Goal: Information Seeking & Learning: Check status

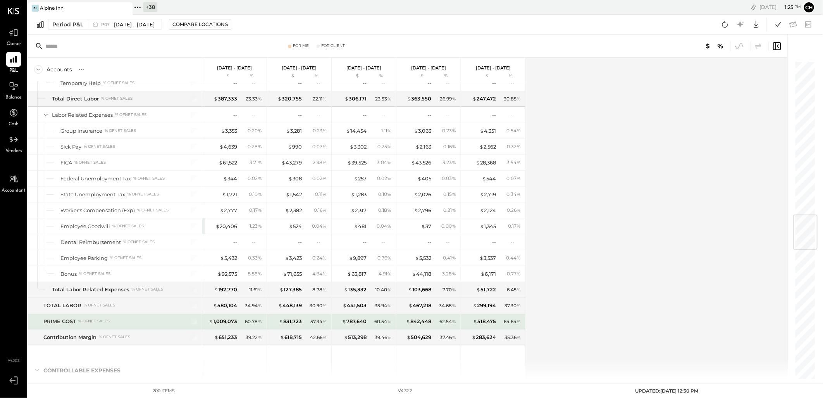
scroll to position [1421, 0]
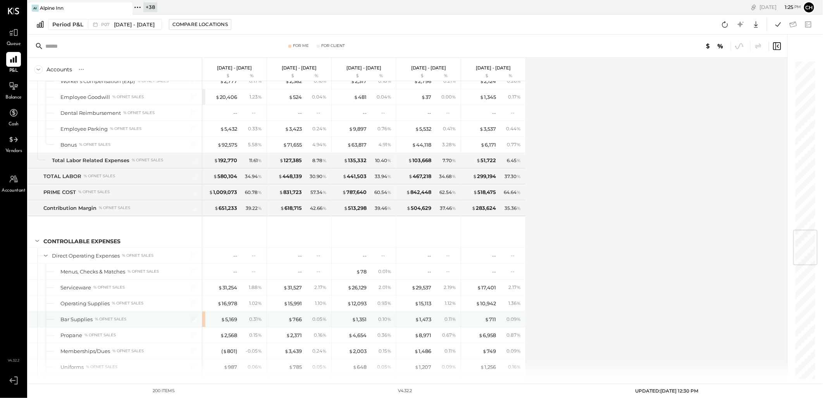
click at [197, 319] on div at bounding box center [188, 319] width 19 height 16
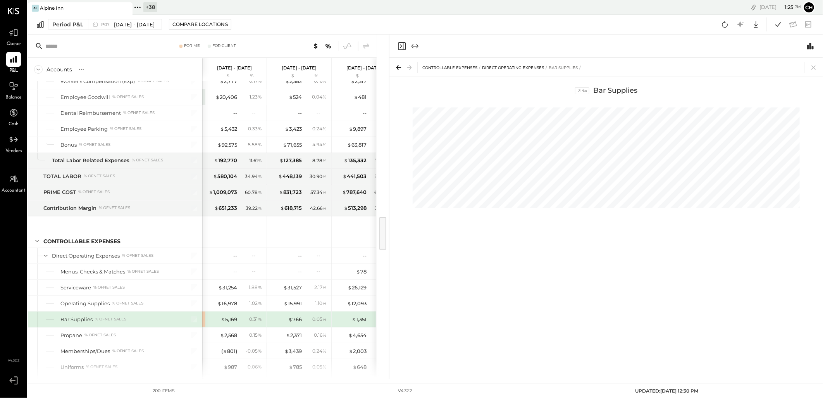
click at [203, 320] on div "$ 5,169 0.31 %" at bounding box center [234, 319] width 64 height 16
drag, startPoint x: 813, startPoint y: 69, endPoint x: 809, endPoint y: 74, distance: 6.4
click at [813, 69] on icon at bounding box center [814, 67] width 11 height 11
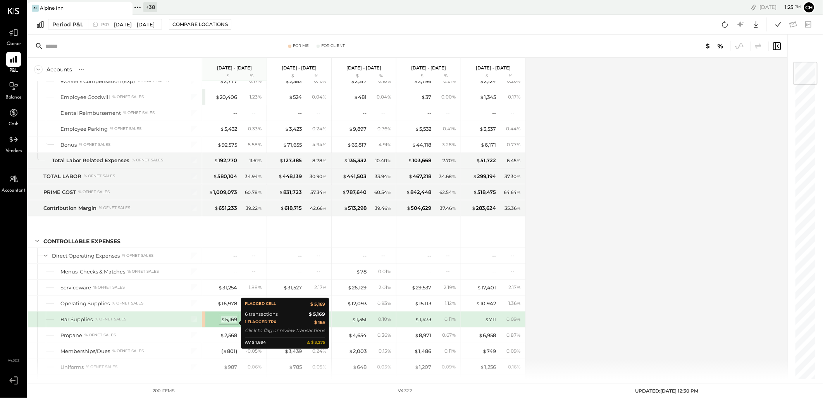
click at [226, 323] on div "$ 5,169" at bounding box center [229, 319] width 16 height 7
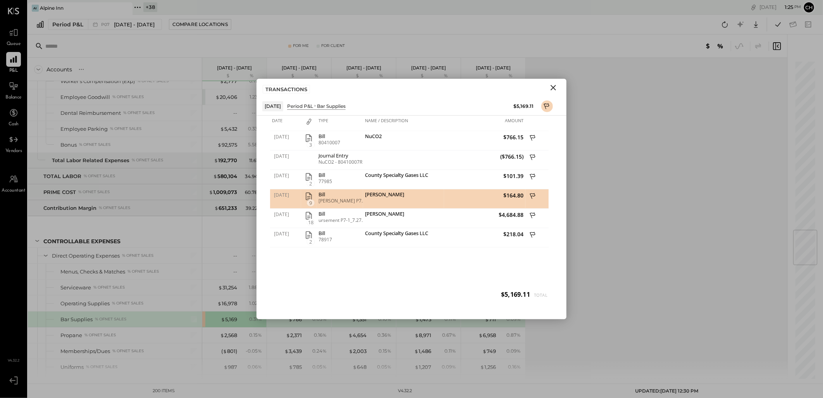
click at [555, 86] on icon "Close" at bounding box center [553, 87] width 5 height 5
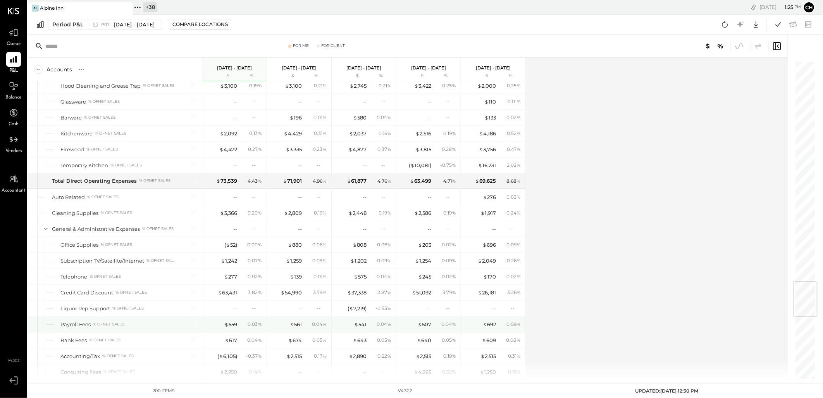
scroll to position [1852, 0]
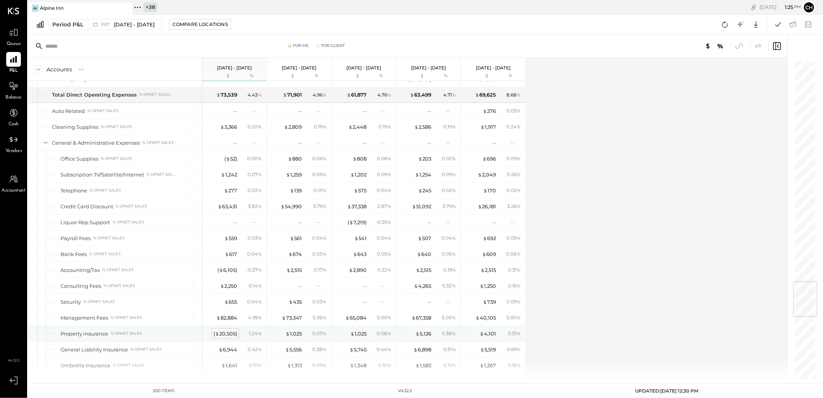
click at [227, 337] on div "( $ 20,505 )" at bounding box center [226, 333] width 24 height 7
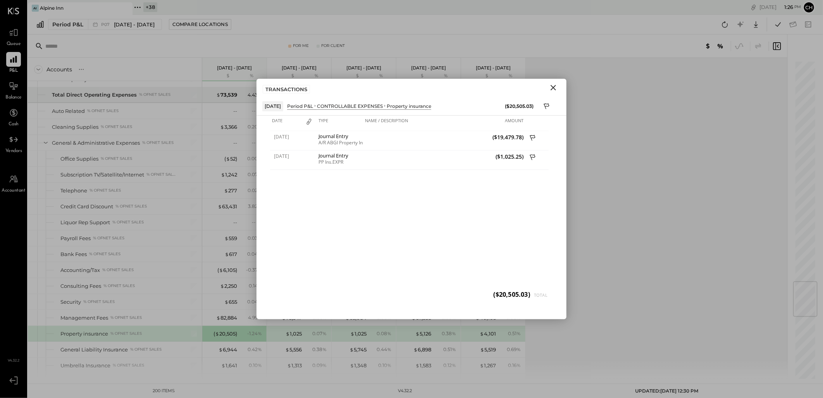
click at [556, 87] on icon "Close" at bounding box center [553, 87] width 9 height 9
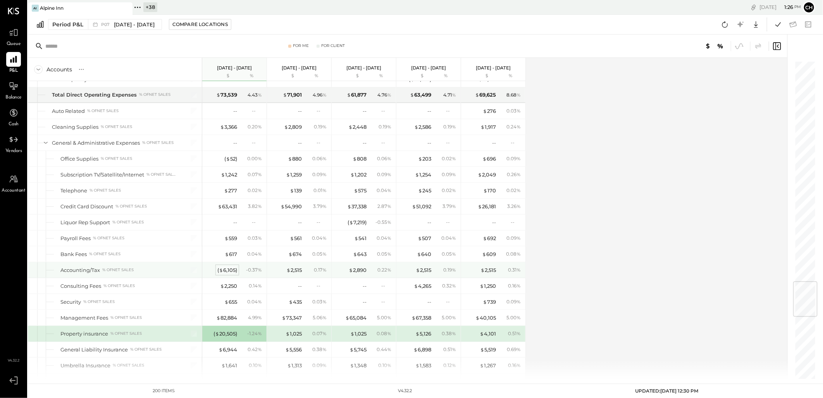
click at [234, 271] on div "( $ 6,105 )" at bounding box center [227, 269] width 20 height 7
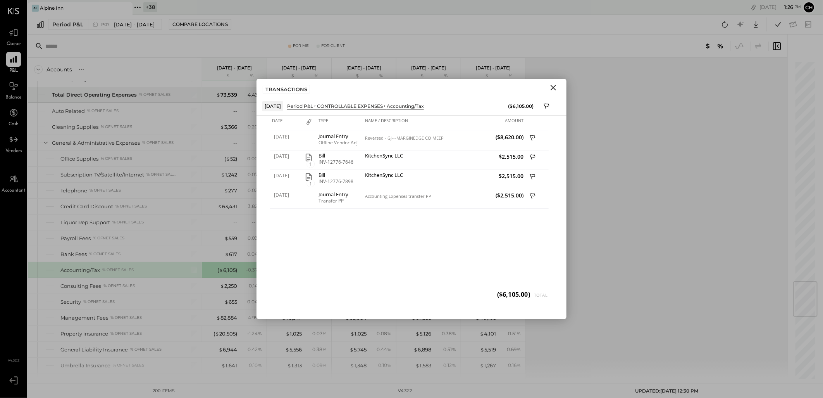
click at [557, 86] on icon "Close" at bounding box center [553, 87] width 9 height 9
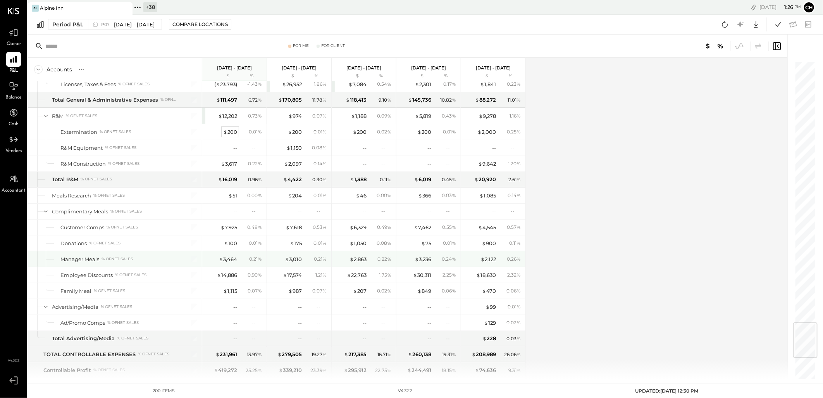
scroll to position [2110, 0]
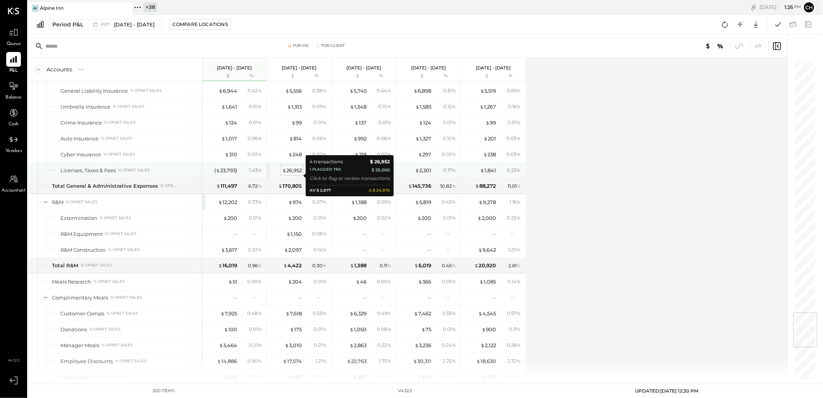
click at [299, 174] on div "$ 26,952" at bounding box center [292, 170] width 20 height 7
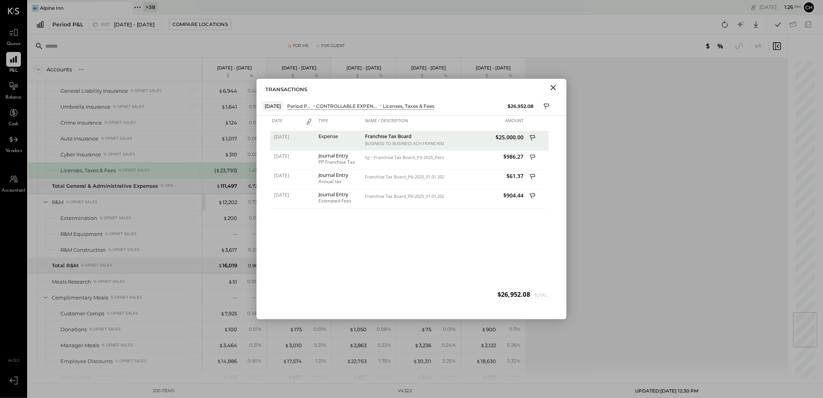
click at [552, 84] on icon "Close" at bounding box center [553, 87] width 9 height 9
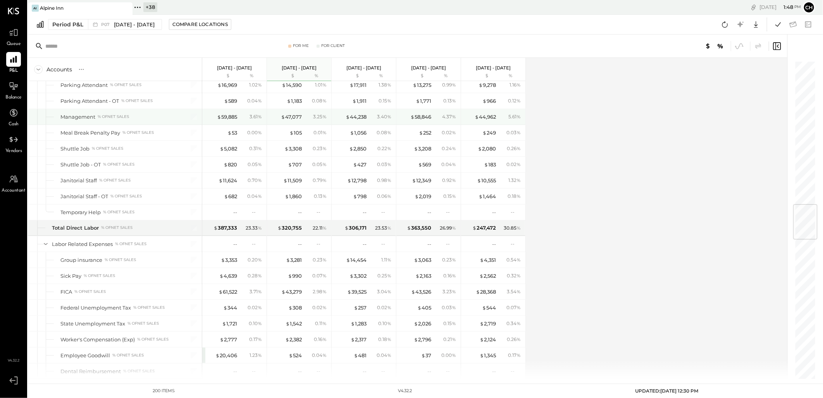
scroll to position [1206, 0]
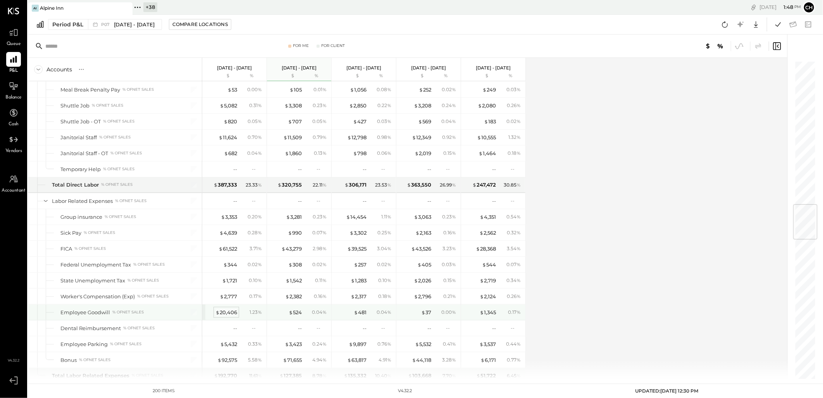
click at [224, 316] on div "$ 20,406" at bounding box center [227, 312] width 22 height 7
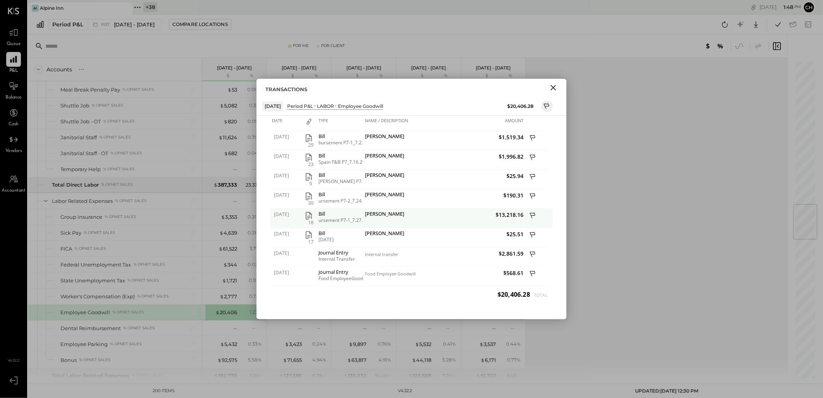
click at [309, 217] on icon "button" at bounding box center [308, 215] width 9 height 9
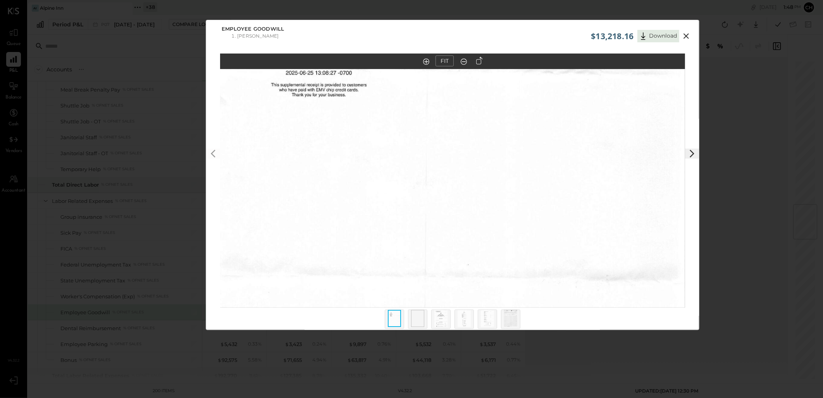
click at [688, 153] on icon at bounding box center [692, 153] width 9 height 9
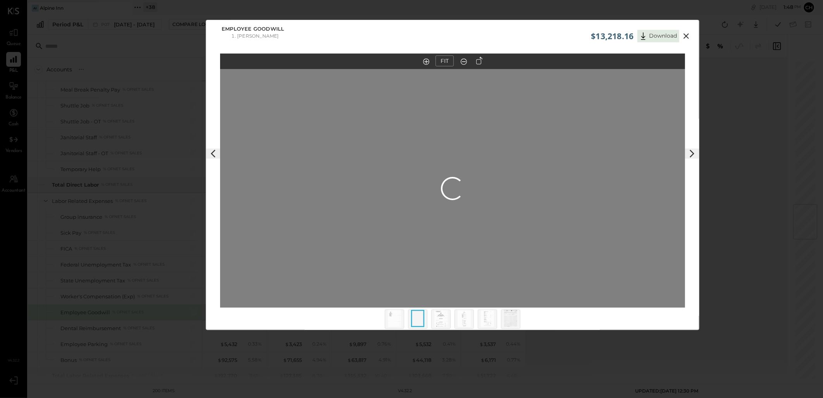
click at [688, 153] on icon at bounding box center [692, 153] width 9 height 9
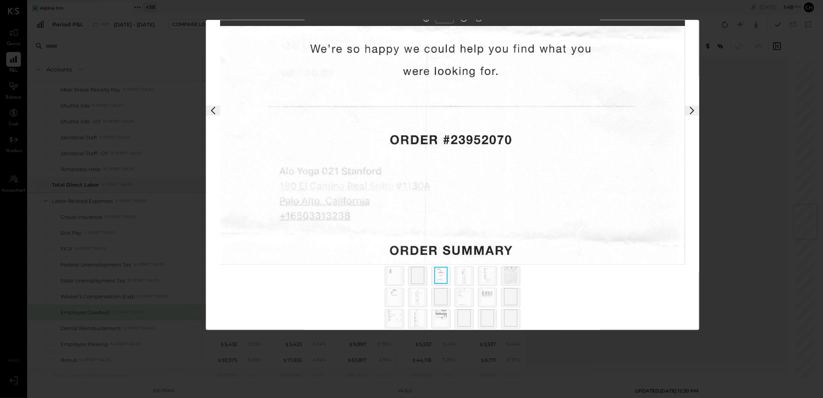
scroll to position [44, 0]
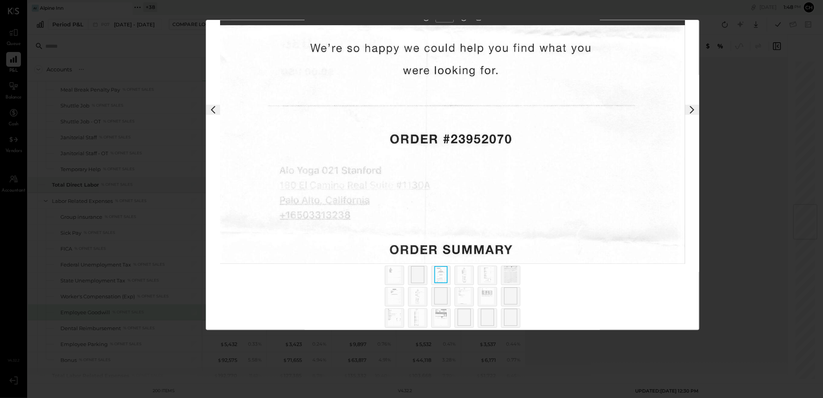
click at [690, 108] on icon at bounding box center [692, 109] width 9 height 9
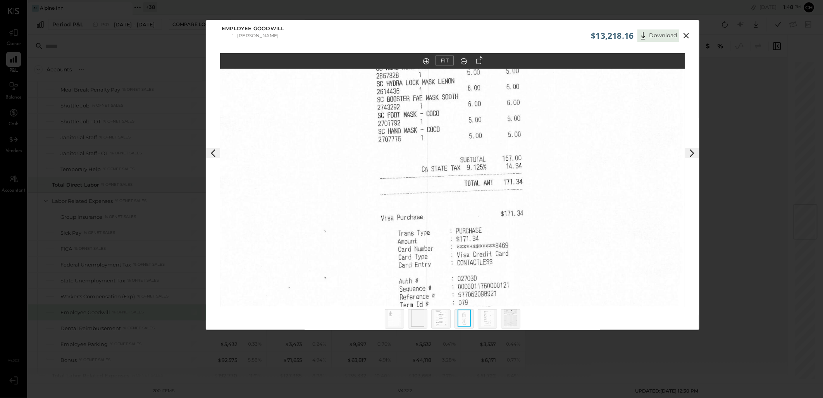
scroll to position [0, 0]
click at [692, 152] on polygon at bounding box center [692, 154] width 5 height 8
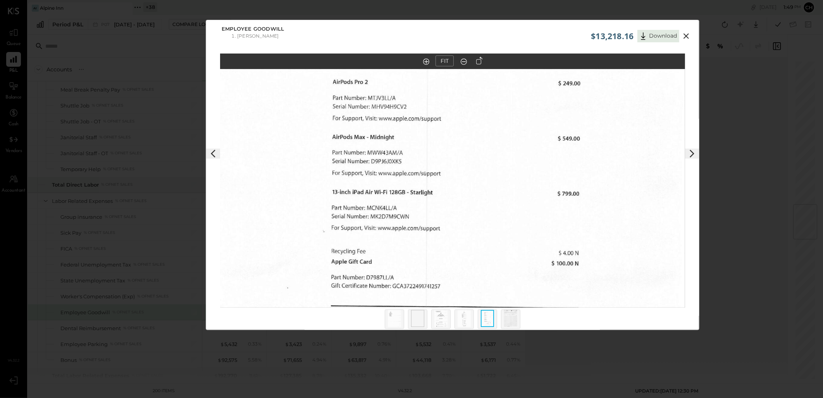
click at [692, 152] on polygon at bounding box center [692, 154] width 5 height 8
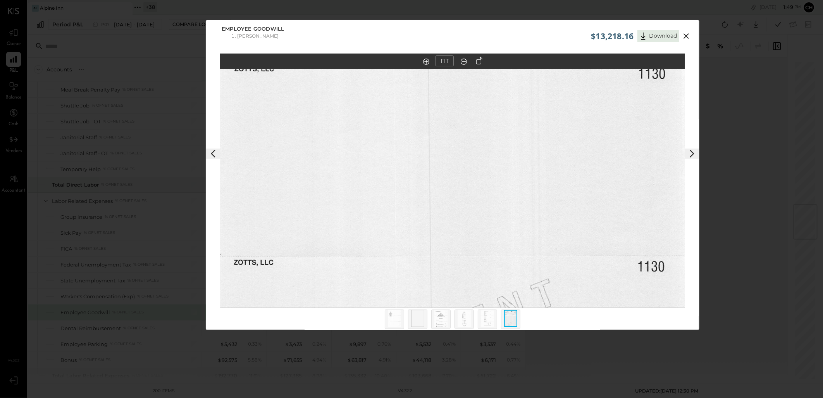
click at [691, 160] on div at bounding box center [692, 187] width 14 height 79
click at [691, 152] on icon at bounding box center [692, 153] width 9 height 9
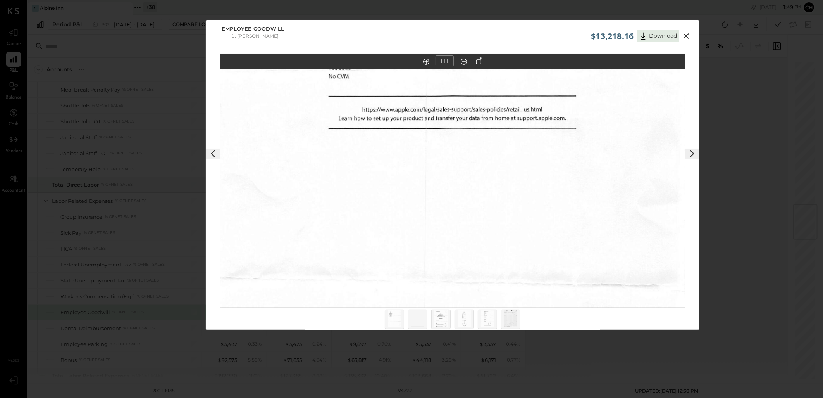
click at [691, 152] on icon at bounding box center [692, 153] width 9 height 9
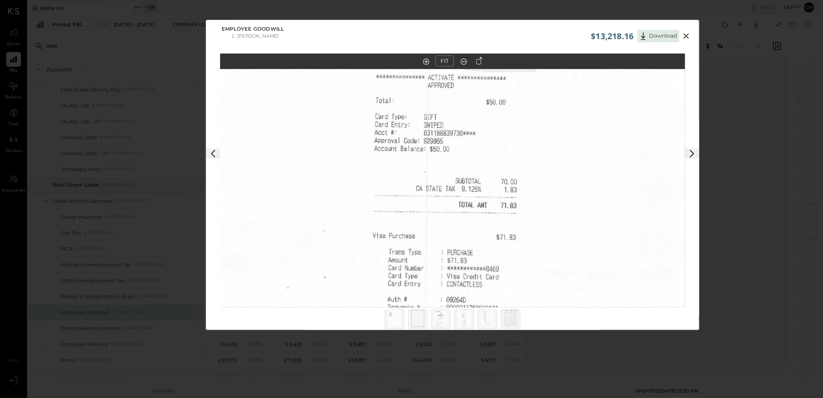
click at [691, 152] on icon at bounding box center [692, 153] width 9 height 9
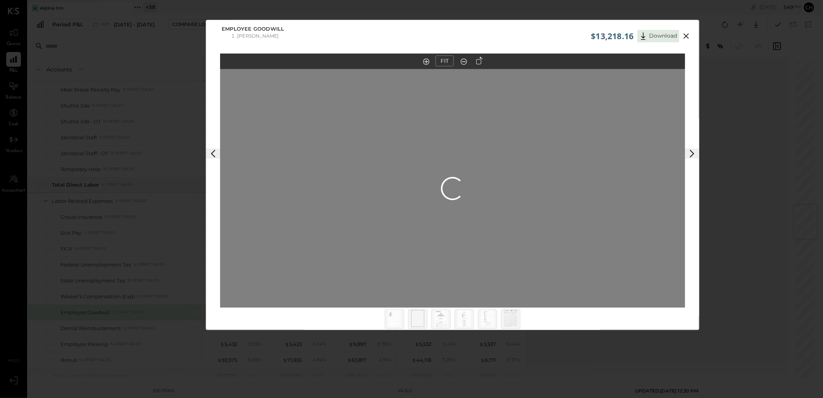
click at [691, 152] on icon at bounding box center [692, 153] width 9 height 9
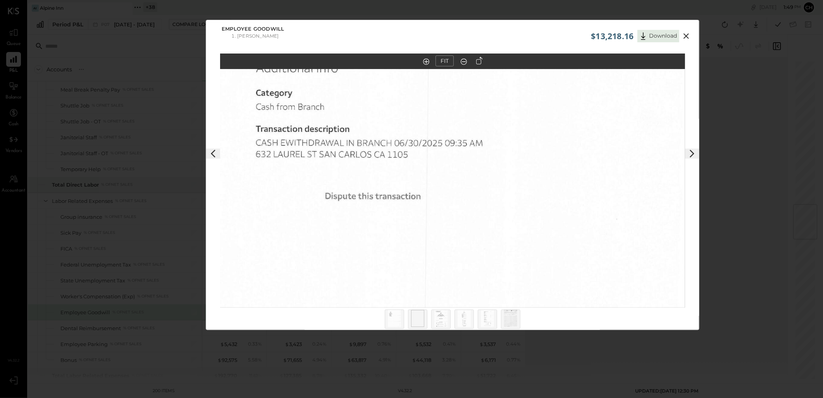
click at [691, 152] on icon at bounding box center [692, 153] width 9 height 9
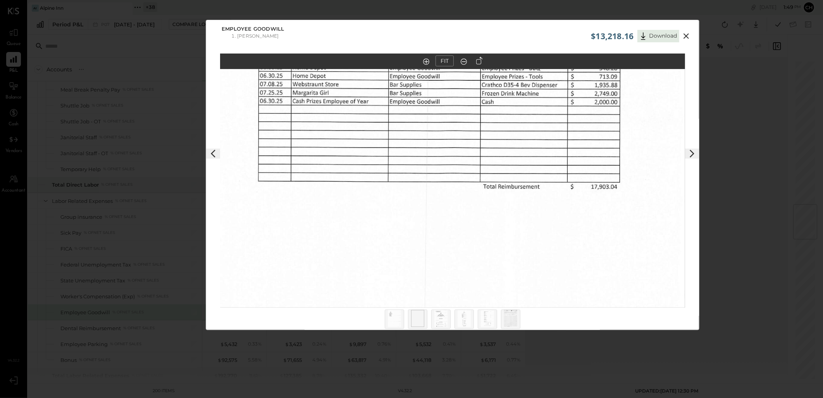
click at [691, 154] on icon at bounding box center [692, 153] width 9 height 9
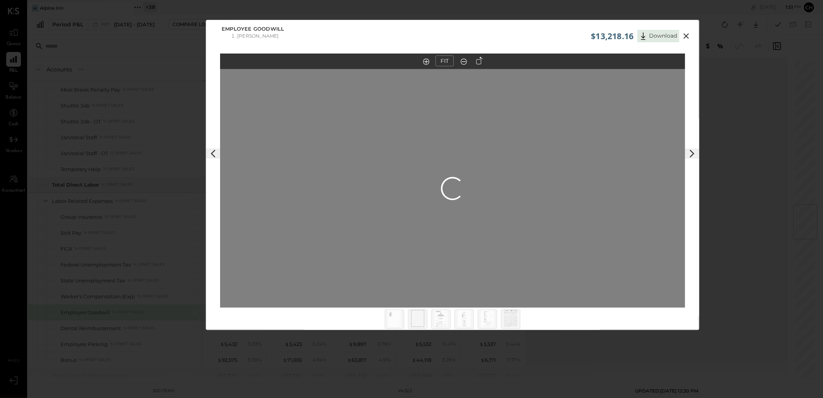
click at [461, 317] on img at bounding box center [464, 318] width 13 height 17
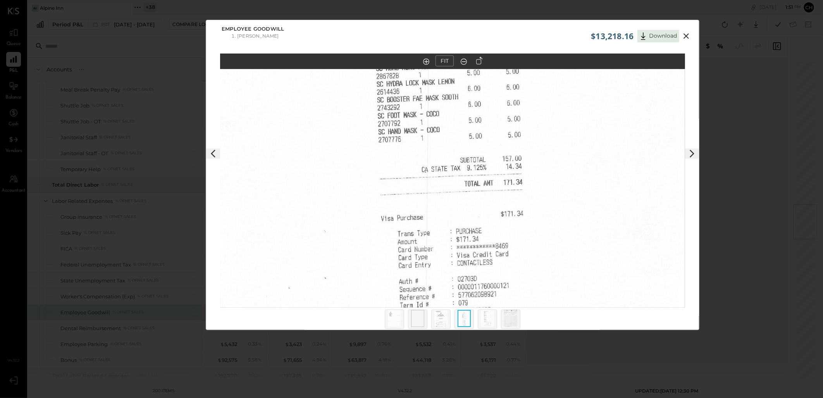
click at [490, 321] on img at bounding box center [487, 318] width 13 height 17
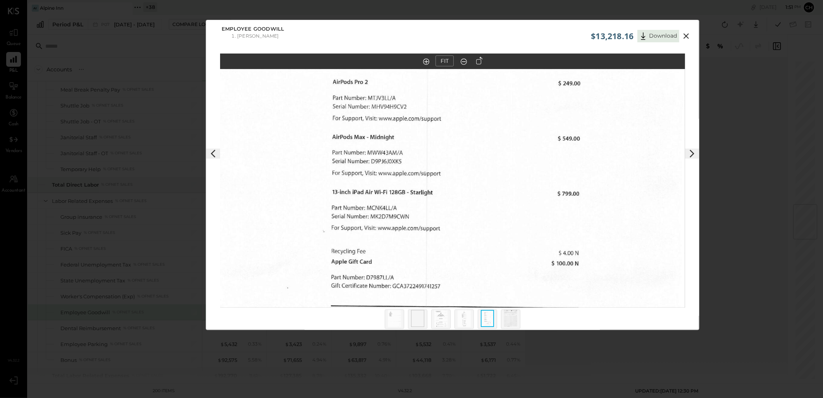
click at [505, 318] on img at bounding box center [510, 318] width 13 height 17
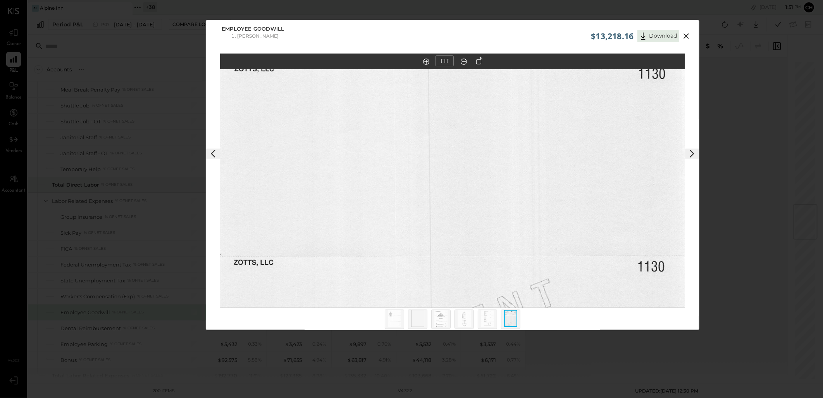
click at [491, 316] on img at bounding box center [487, 318] width 13 height 17
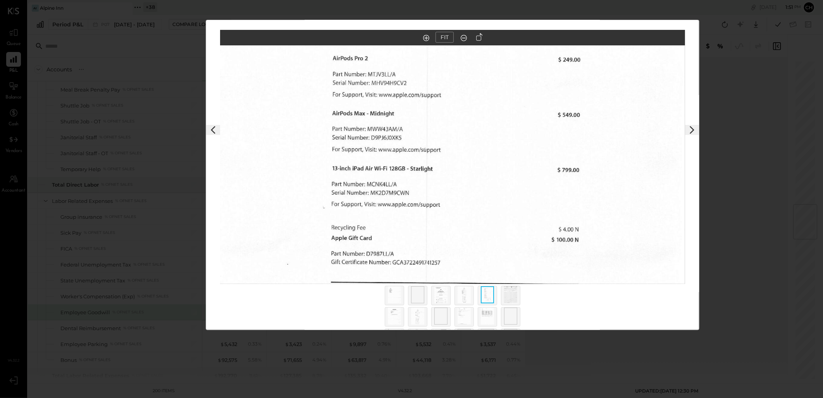
scroll to position [44, 0]
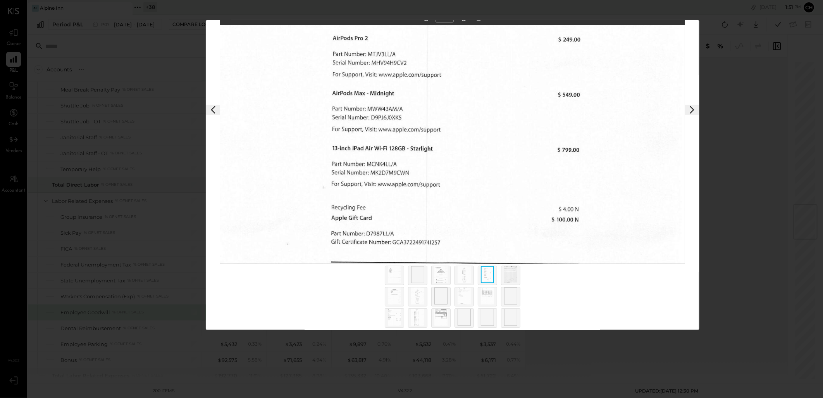
click at [47, 55] on div "$13,218.16 Download Employee Goodwill Michelle Qadri FIT" at bounding box center [411, 199] width 823 height 398
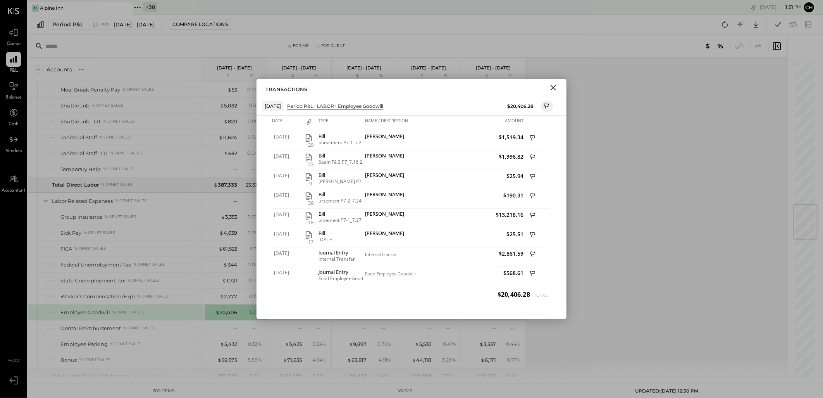
click at [554, 86] on icon "Close" at bounding box center [553, 87] width 9 height 9
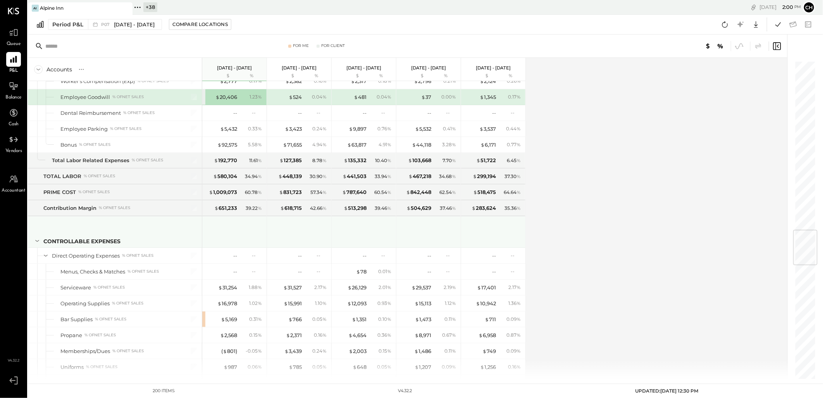
scroll to position [1464, 0]
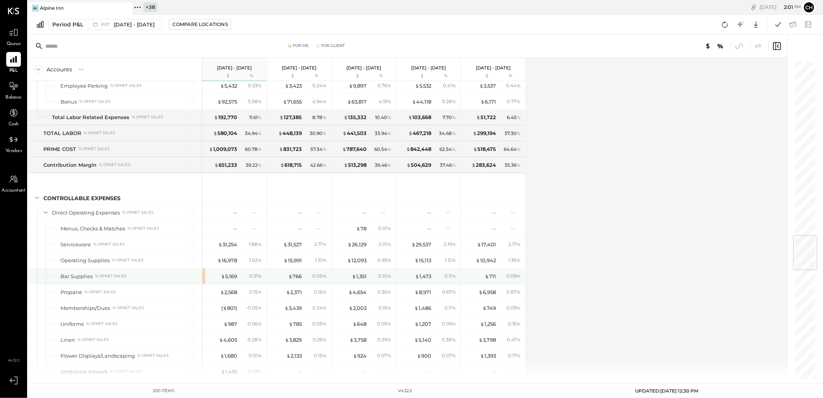
click at [203, 279] on div "$ 5,169 0.31 %" at bounding box center [234, 276] width 64 height 16
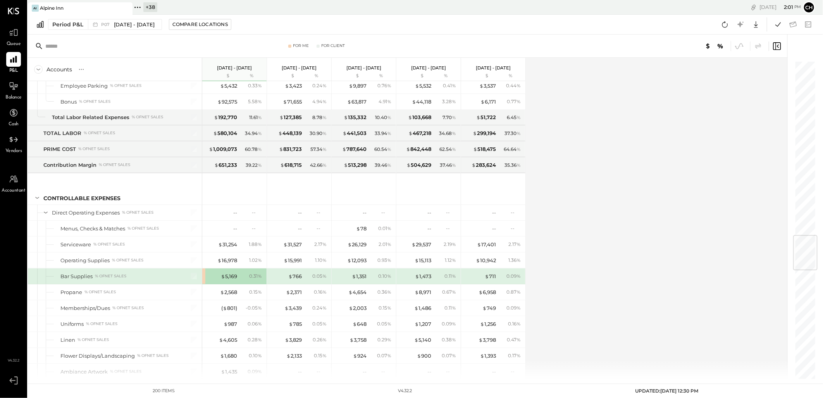
click at [204, 280] on div "$ 5,169 0.31 %" at bounding box center [234, 276] width 64 height 16
click at [212, 279] on div "$ 5,169" at bounding box center [221, 276] width 31 height 7
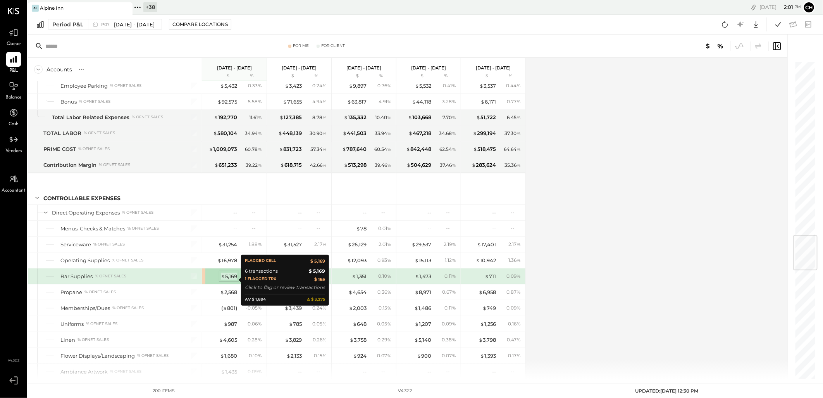
click at [231, 277] on div "$ 5,169" at bounding box center [229, 276] width 16 height 7
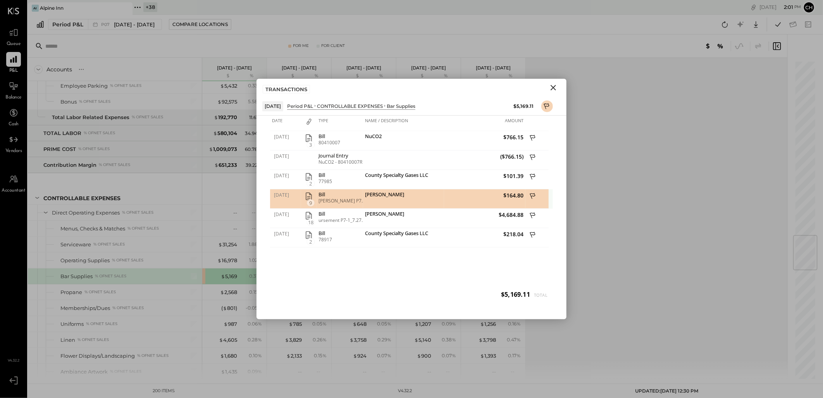
click at [310, 202] on span "9" at bounding box center [311, 202] width 8 height 7
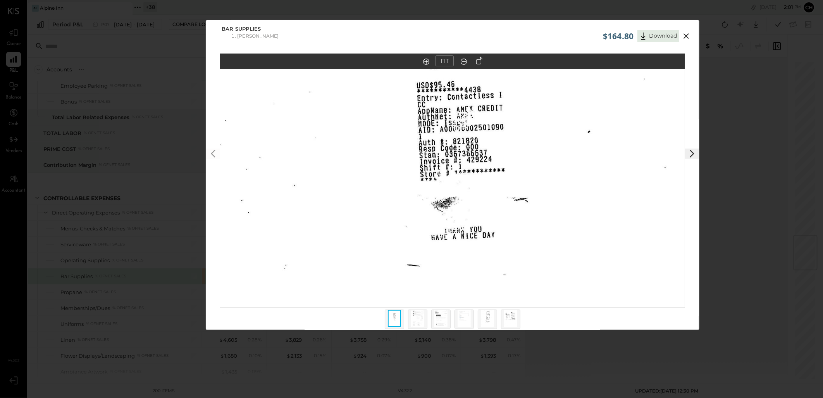
click at [687, 36] on icon at bounding box center [686, 35] width 9 height 9
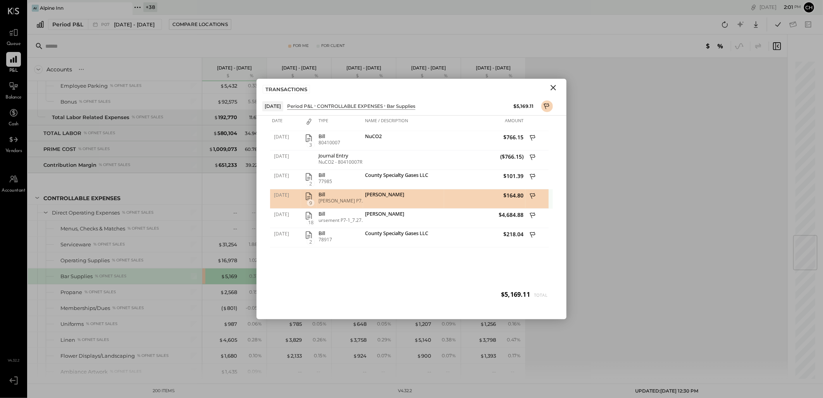
click at [534, 196] on icon at bounding box center [532, 196] width 5 height 6
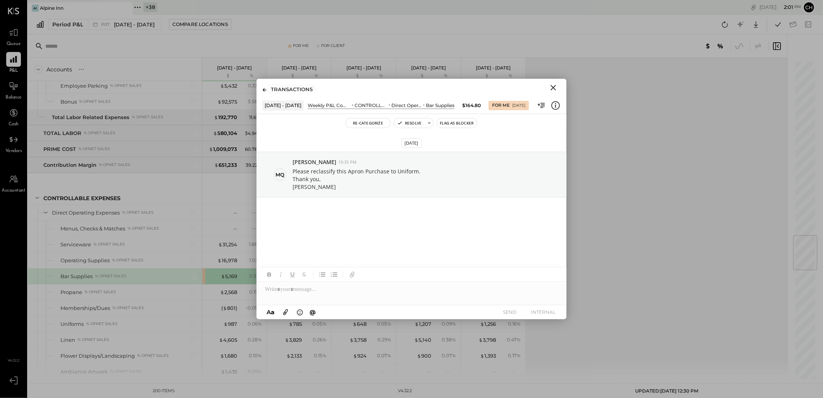
click at [554, 85] on icon "Close" at bounding box center [553, 87] width 9 height 9
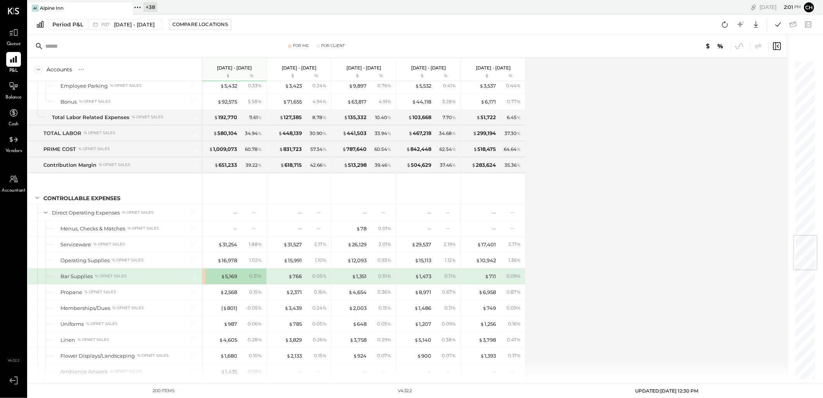
click at [219, 280] on div "$ 5,169" at bounding box center [221, 276] width 31 height 7
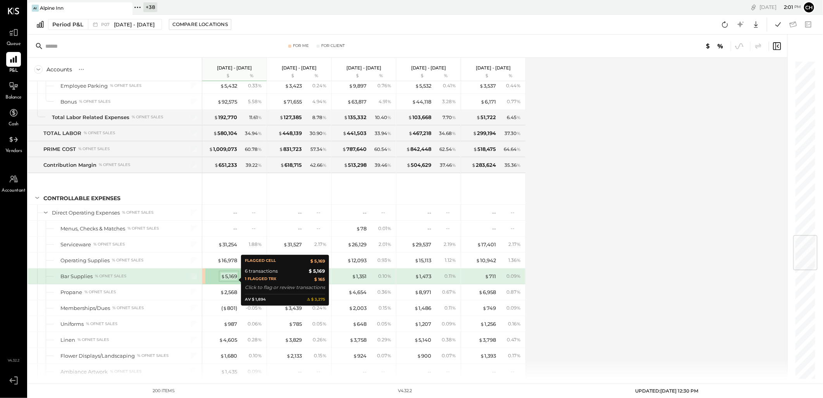
click at [229, 280] on div "$ 5,169" at bounding box center [229, 276] width 16 height 7
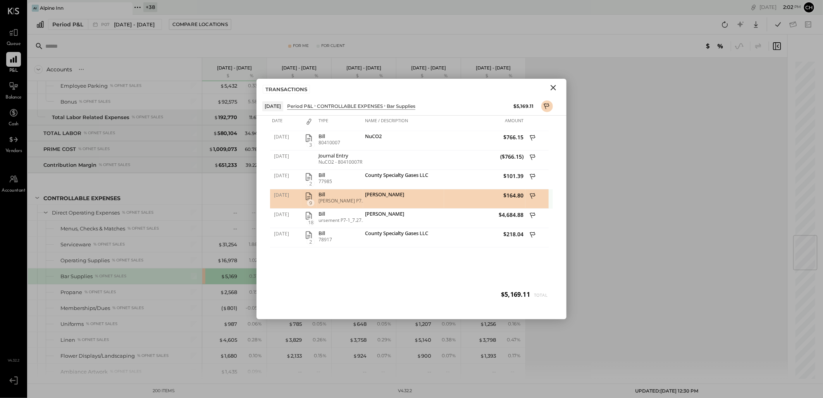
click at [530, 195] on icon at bounding box center [533, 197] width 7 height 10
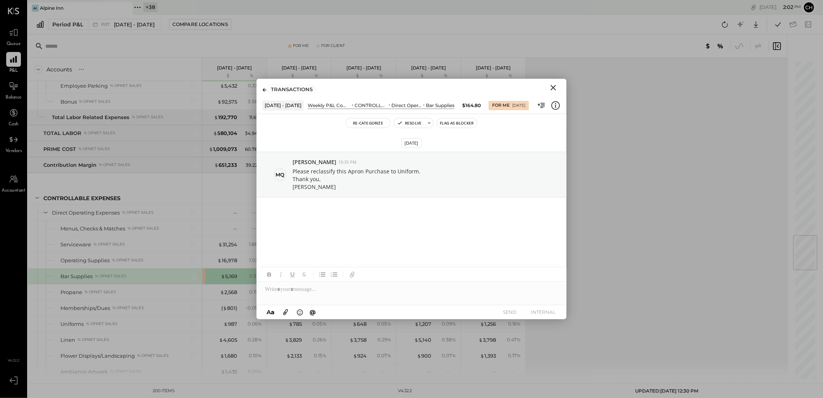
click at [357, 289] on div at bounding box center [412, 289] width 310 height 16
click at [509, 314] on button "SEND" at bounding box center [510, 312] width 31 height 10
click at [414, 123] on button "Resolve" at bounding box center [409, 122] width 31 height 9
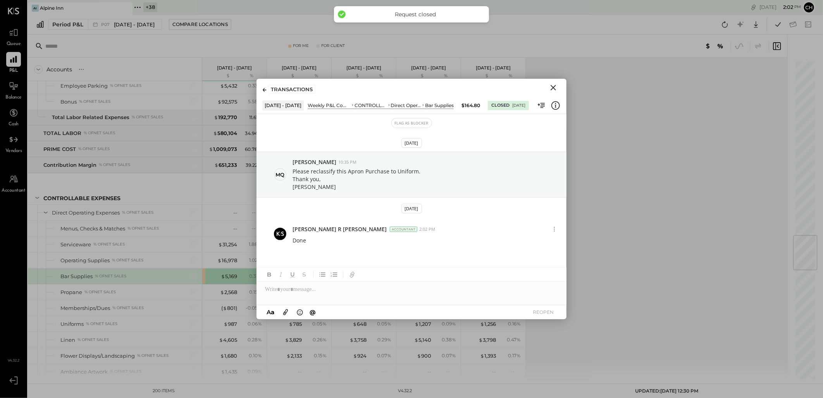
click at [554, 86] on icon "Close" at bounding box center [553, 87] width 9 height 9
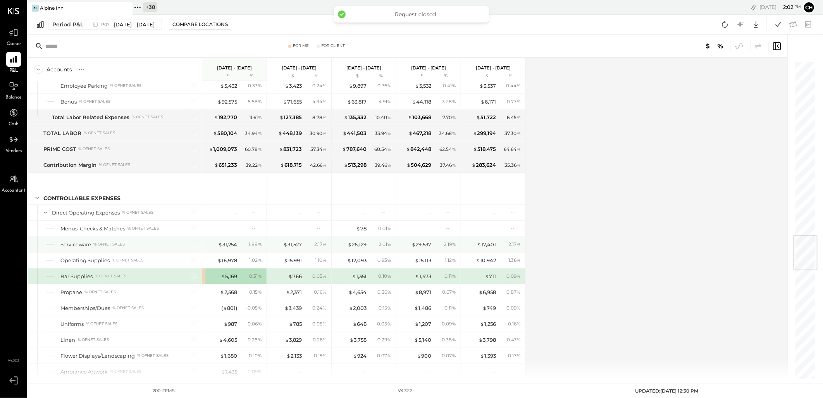
scroll to position [1507, 0]
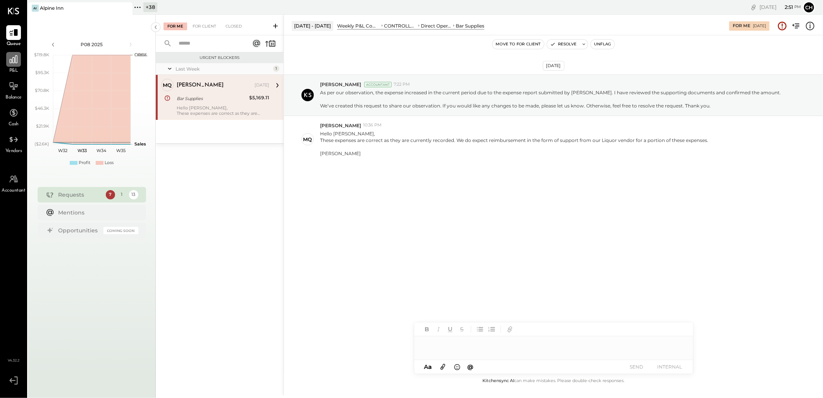
click at [17, 62] on icon at bounding box center [14, 59] width 10 height 10
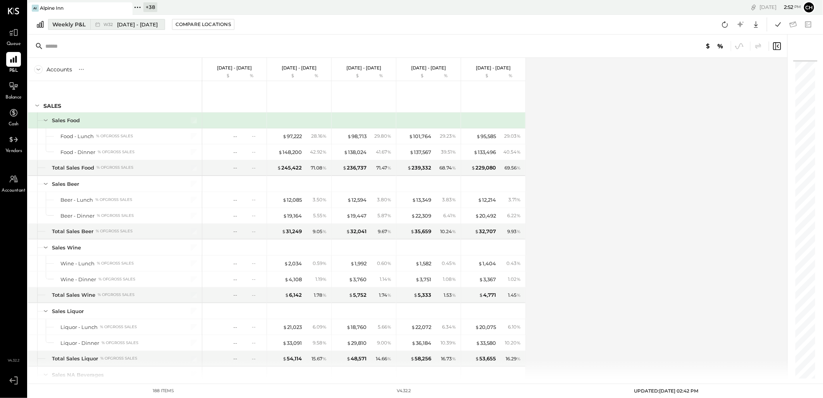
click at [70, 24] on div "Weekly P&L" at bounding box center [68, 25] width 33 height 8
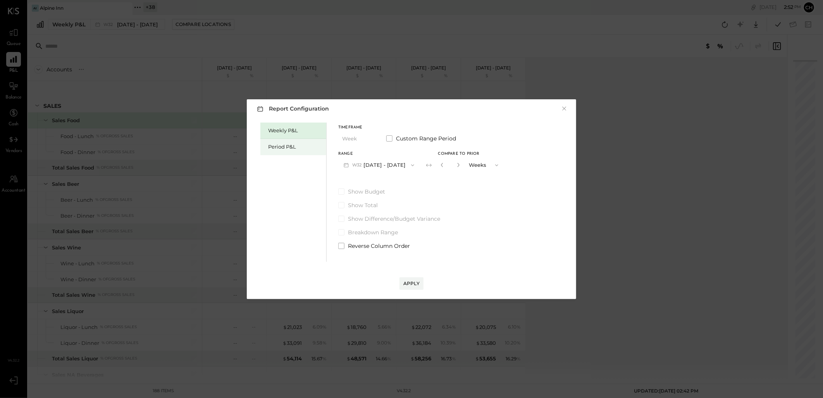
click at [282, 152] on div "Period P&L" at bounding box center [294, 147] width 66 height 16
click at [383, 165] on button "P08 [DATE] - [DATE]" at bounding box center [378, 165] width 81 height 14
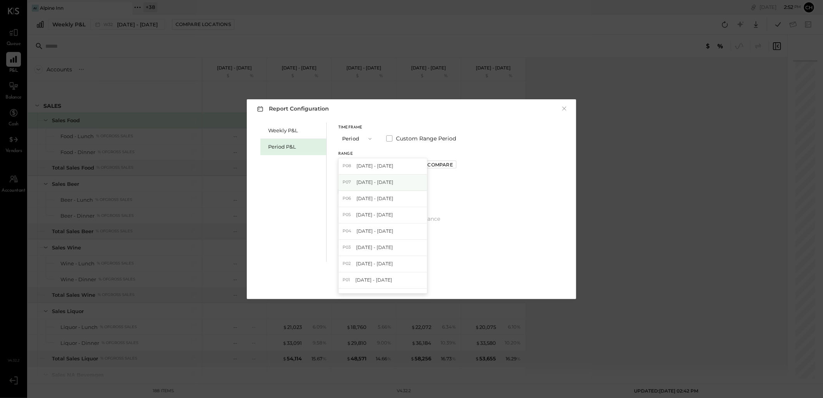
click at [386, 180] on span "[DATE] - [DATE]" at bounding box center [375, 182] width 37 height 7
click at [452, 164] on div "Compare" at bounding box center [440, 164] width 25 height 7
click at [459, 166] on icon "button" at bounding box center [458, 165] width 2 height 4
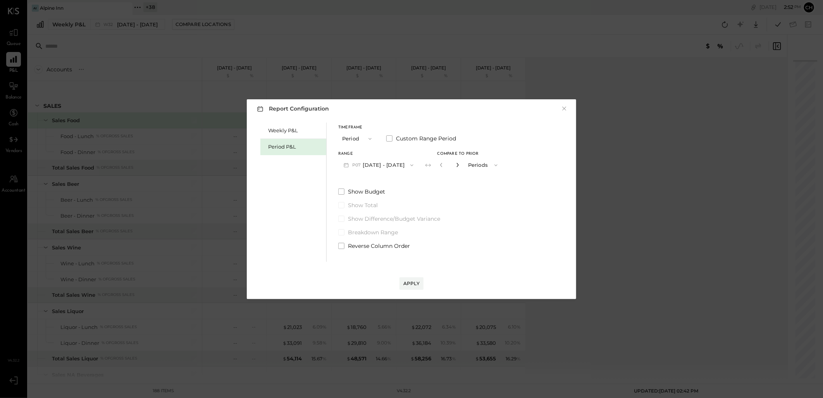
type input "*"
click at [418, 281] on div "Apply" at bounding box center [412, 283] width 16 height 7
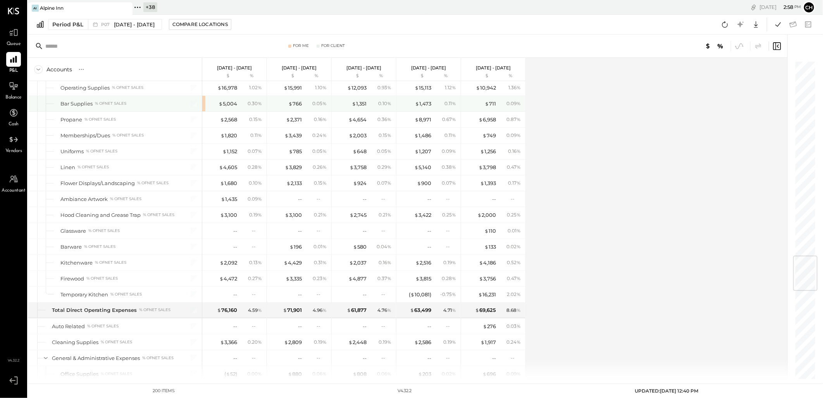
scroll to position [1594, 0]
